Goal: Transaction & Acquisition: Purchase product/service

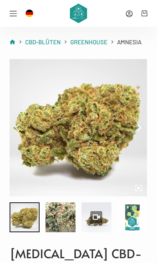
scroll to position [183, 0]
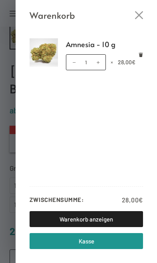
click at [10, 223] on div "Warenkorb Amnesia - 10 g Amnesia - 10 g Menge 1 × 28,00 € Zwischensumme: 28,00 …" at bounding box center [78, 131] width 157 height 263
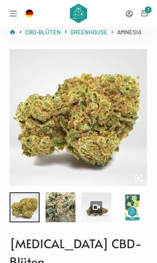
scroll to position [0, 0]
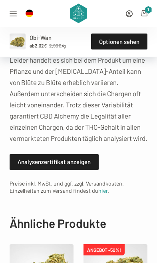
scroll to position [1195, 0]
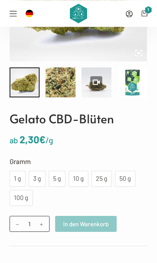
scroll to position [164, 0]
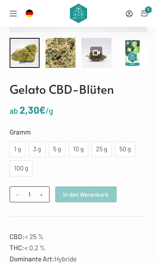
click at [103, 147] on div "25 g" at bounding box center [101, 149] width 11 height 10
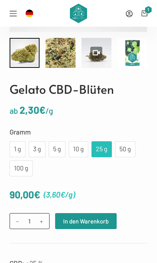
click at [78, 143] on div "10 g" at bounding box center [79, 149] width 20 height 16
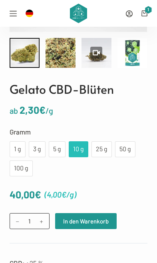
click at [105, 150] on div "25 g" at bounding box center [101, 149] width 11 height 10
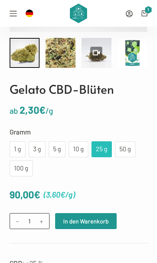
click at [126, 149] on div "50 g" at bounding box center [125, 149] width 11 height 10
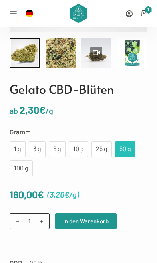
click at [105, 150] on div "25 g" at bounding box center [101, 149] width 11 height 10
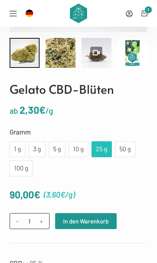
click at [97, 221] on button "In den Warenkorb" at bounding box center [85, 221] width 61 height 16
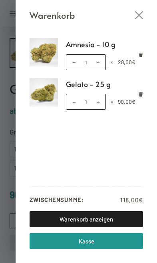
click at [6, 184] on div "Warenkorb Amnesia - 10 g Amnesia - 10 g Menge 1 × 28,00 € Gelato - 25 g Gelato …" at bounding box center [78, 131] width 157 height 263
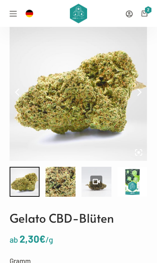
scroll to position [0, 0]
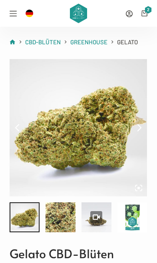
click at [126, 13] on icon "Anmelden" at bounding box center [129, 13] width 7 height 7
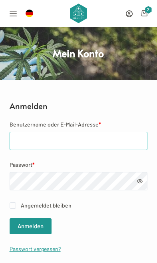
type input "Selin.kocausta@hotmail.de"
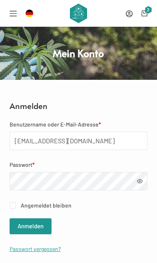
click at [30, 226] on button "Anmelden" at bounding box center [31, 226] width 42 height 16
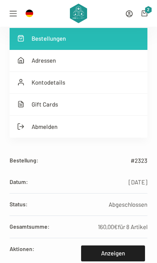
scroll to position [99, 0]
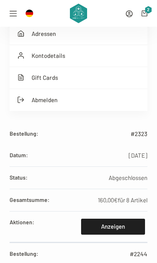
click at [119, 227] on link "Anzeigen" at bounding box center [112, 227] width 63 height 16
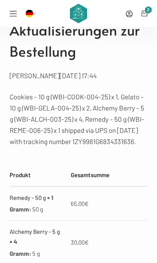
scroll to position [239, 0]
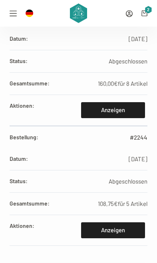
scroll to position [227, 0]
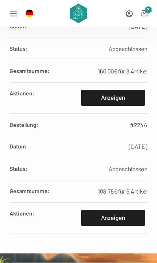
click at [102, 222] on link "Anzeigen" at bounding box center [112, 218] width 63 height 16
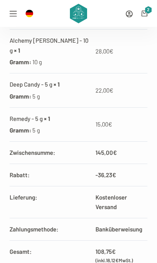
scroll to position [322, 0]
click at [142, 6] on div "Mein Konto 118,00 € 2" at bounding box center [119, 13] width 56 height 27
click at [10, 16] on icon "Open off canvas" at bounding box center [13, 13] width 7 height 7
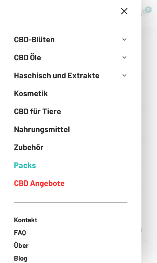
click at [67, 107] on link "CBD für Tiere" at bounding box center [70, 111] width 113 height 18
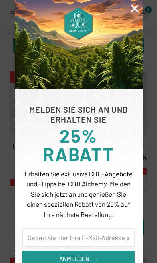
scroll to position [310, 0]
click at [133, 12] on icon "Close" at bounding box center [134, 8] width 10 height 10
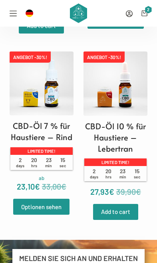
scroll to position [516, 0]
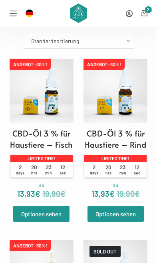
click at [14, 16] on icon "Open off canvas" at bounding box center [13, 13] width 7 height 7
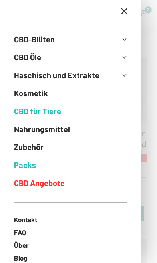
click at [24, 166] on link "Packs" at bounding box center [70, 165] width 113 height 18
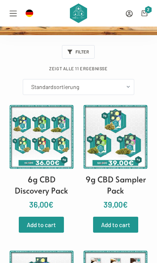
scroll to position [45, 0]
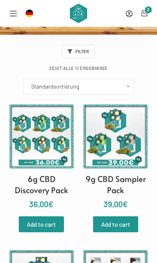
click at [57, 145] on img at bounding box center [42, 137] width 64 height 64
click at [126, 157] on img at bounding box center [115, 137] width 64 height 64
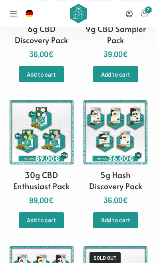
scroll to position [208, 0]
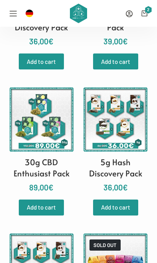
click at [42, 139] on img at bounding box center [42, 119] width 64 height 64
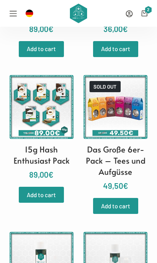
scroll to position [367, 0]
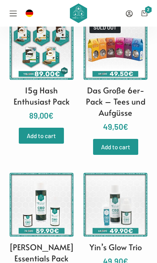
click at [12, 16] on rect "Open off canvas" at bounding box center [13, 16] width 7 height 1
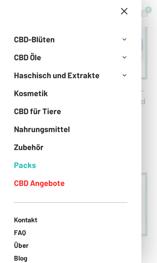
click at [114, 42] on link "CBD-Blüten" at bounding box center [64, 39] width 101 height 18
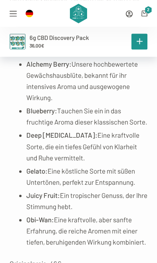
scroll to position [324, 0]
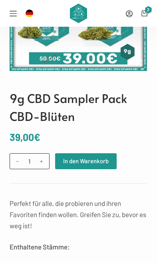
scroll to position [115, 0]
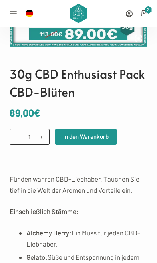
scroll to position [159, 0]
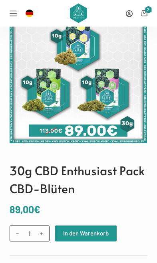
click at [83, 229] on button "In den Warenkorb" at bounding box center [85, 233] width 61 height 16
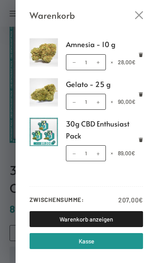
click at [72, 101] on span at bounding box center [73, 101] width 9 height 9
type input "0"
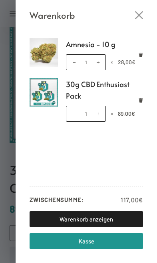
click at [8, 239] on div "Warenkorb [MEDICAL_DATA] - 10 g [MEDICAL_DATA] - 10 g Menge 1 × 28,00 € 30g CBD…" at bounding box center [78, 131] width 157 height 263
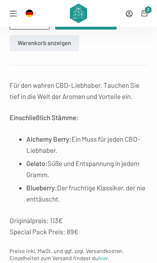
scroll to position [227, 0]
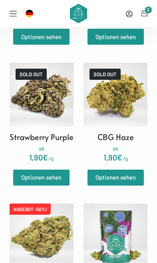
scroll to position [1193, 0]
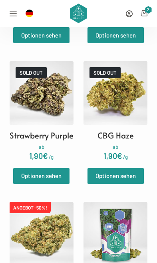
click at [29, 162] on span "ab 1,90 € /g" at bounding box center [41, 152] width 24 height 19
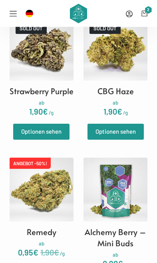
scroll to position [1298, 0]
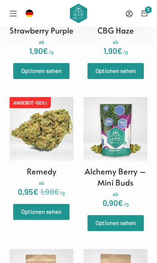
click at [132, 161] on img at bounding box center [115, 129] width 64 height 64
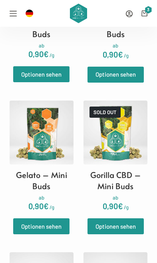
scroll to position [1598, 0]
click at [58, 223] on link "Optionen sehen" at bounding box center [41, 226] width 56 height 16
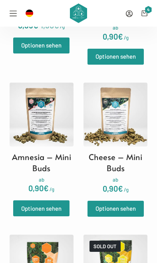
scroll to position [1463, 0]
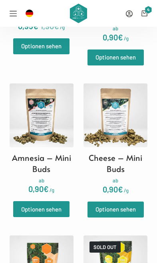
click at [129, 136] on img at bounding box center [115, 115] width 64 height 64
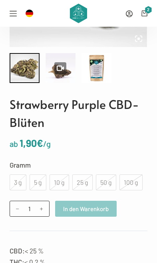
scroll to position [165, 0]
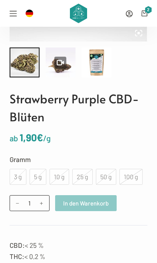
click at [122, 174] on div "100 g" at bounding box center [130, 177] width 23 height 16
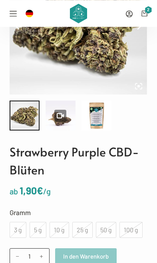
scroll to position [108, 0]
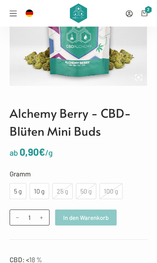
scroll to position [121, 0]
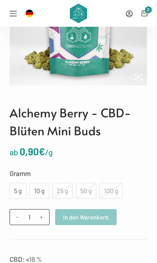
click at [41, 189] on div "10 g" at bounding box center [39, 191] width 10 height 10
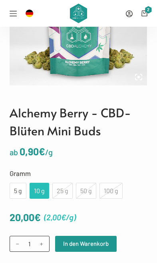
click at [98, 245] on button "In den Warenkorb" at bounding box center [85, 244] width 61 height 16
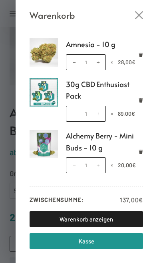
click at [8, 231] on div "Warenkorb Amnesia - 10 g Amnesia - 10 g Menge 1 × 28,00 € 30g CBD Enthusiast Pa…" at bounding box center [78, 131] width 157 height 263
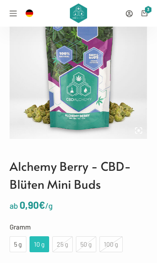
scroll to position [61, 0]
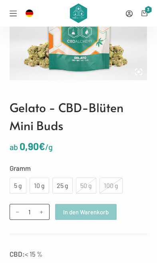
scroll to position [158, 0]
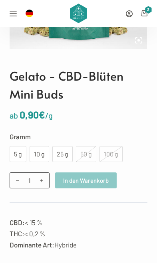
click at [59, 155] on div "25 g" at bounding box center [62, 154] width 11 height 10
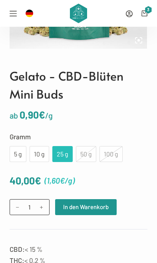
click at [92, 207] on button "In den Warenkorb" at bounding box center [85, 207] width 61 height 16
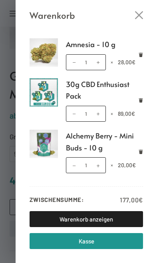
scroll to position [0, 0]
click at [71, 112] on span at bounding box center [73, 113] width 9 height 9
type input "0"
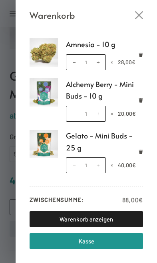
click at [10, 235] on div "Warenkorb [MEDICAL_DATA] - 10 g [MEDICAL_DATA] - 10 g Menge 1 × 28,00 € Alchemy…" at bounding box center [78, 131] width 157 height 263
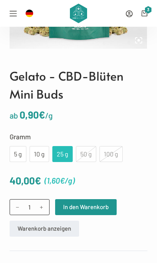
click at [81, 210] on button "In den Warenkorb" at bounding box center [85, 207] width 61 height 16
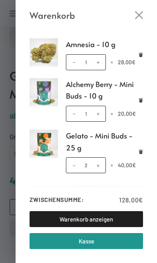
click at [5, 238] on div "Warenkorb [MEDICAL_DATA] - 10 g [MEDICAL_DATA] - 10 g Menge 1 × 28,00 € Alchemy…" at bounding box center [78, 131] width 157 height 263
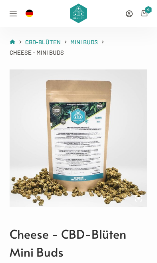
click at [146, 11] on span "4" at bounding box center [147, 10] width 7 height 8
